Goal: Information Seeking & Learning: Learn about a topic

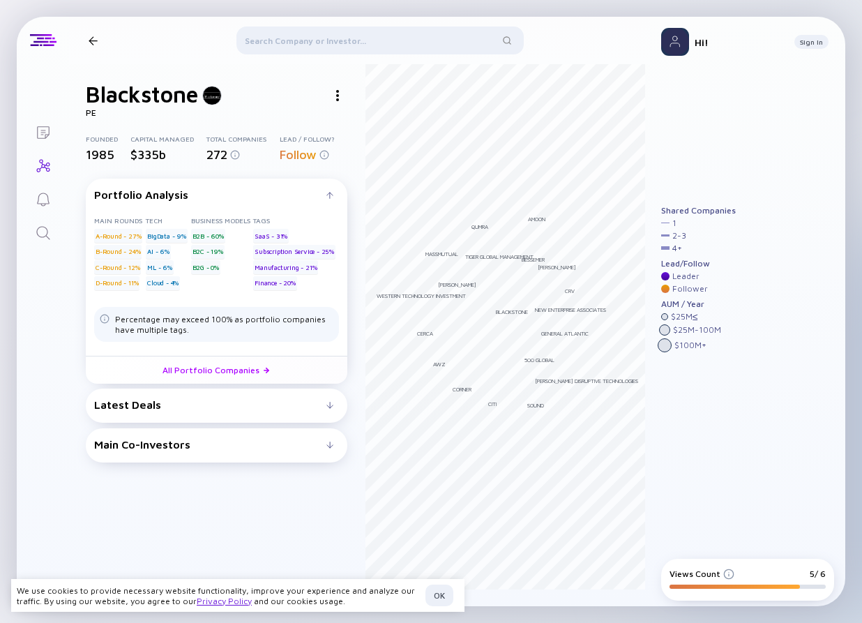
click at [92, 42] on div at bounding box center [93, 40] width 9 height 9
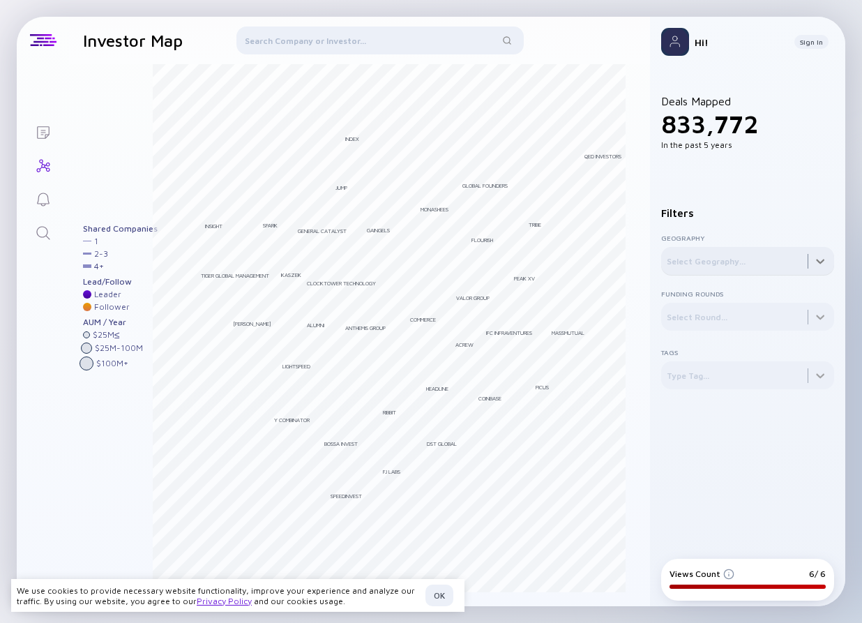
click at [761, 264] on div at bounding box center [747, 261] width 173 height 28
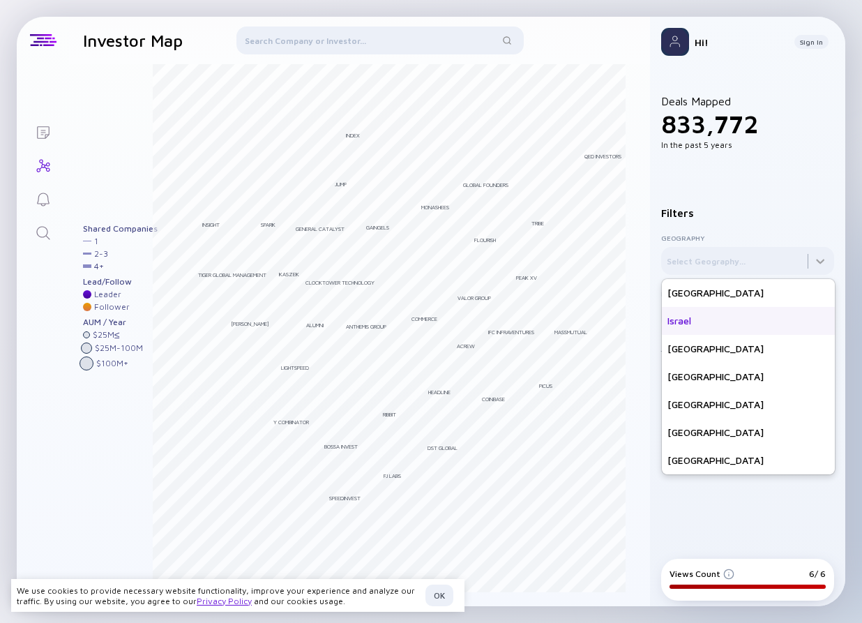
click at [714, 321] on div "Israel" at bounding box center [748, 321] width 173 height 28
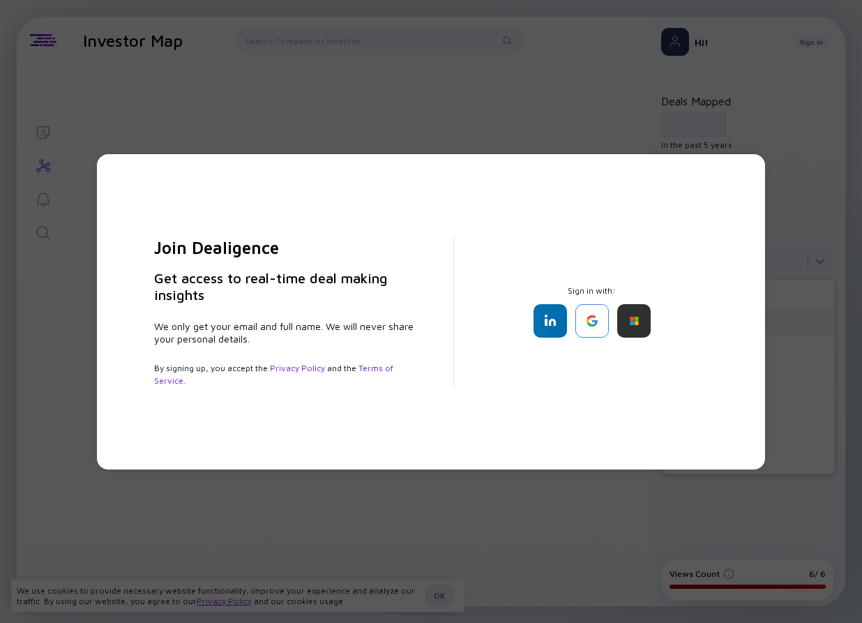
click at [513, 113] on div "Join Dealigence Get access to real-time deal making insights We only get your e…" at bounding box center [431, 311] width 862 height 623
click at [542, 128] on div "Join Dealigence Get access to real-time deal making insights We only get your e…" at bounding box center [431, 311] width 862 height 623
click at [592, 491] on div "Join Dealigence Get access to real-time deal making insights We only get your e…" at bounding box center [431, 311] width 862 height 623
